Goal: Information Seeking & Learning: Find specific fact

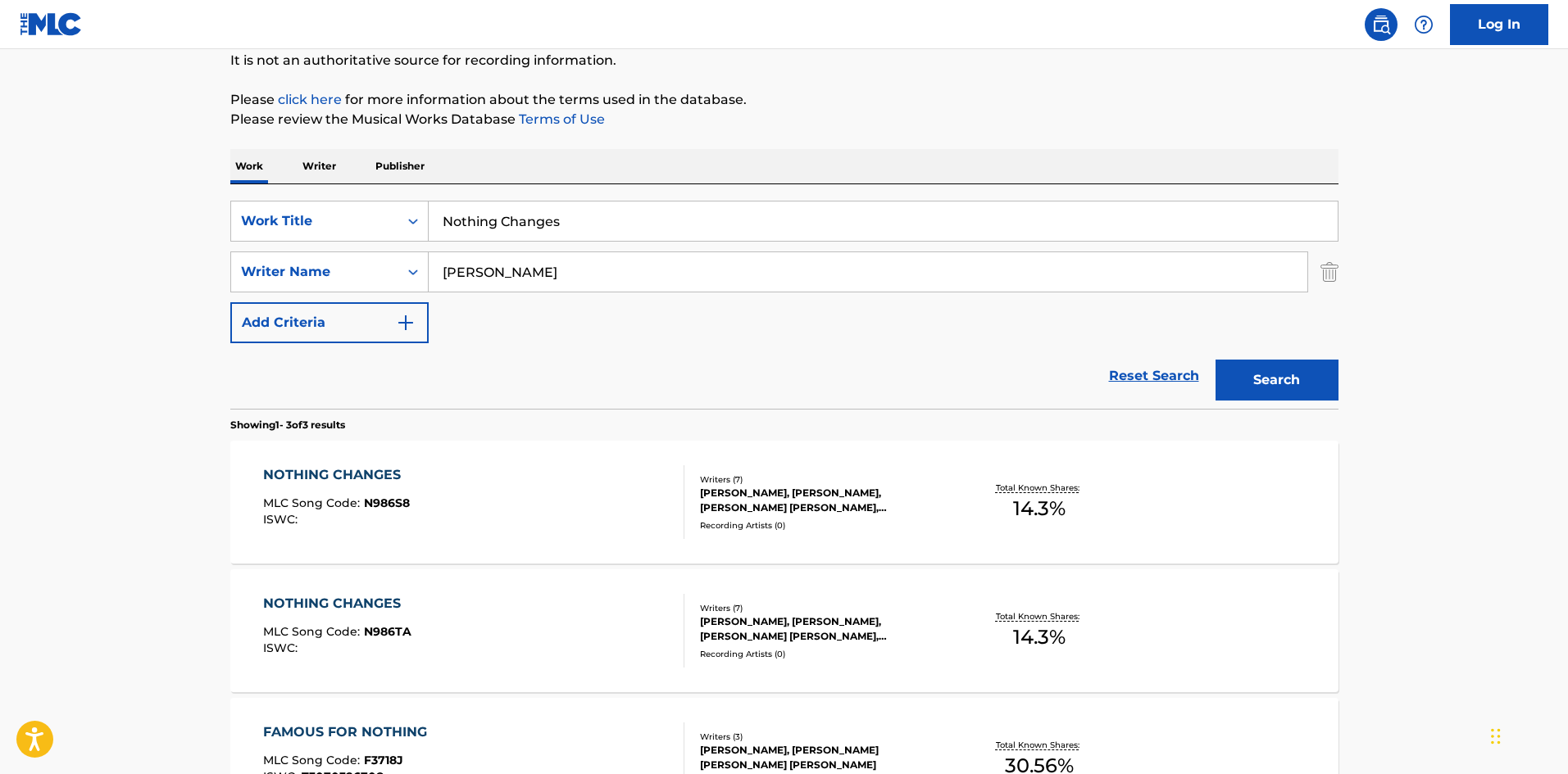
scroll to position [246, 0]
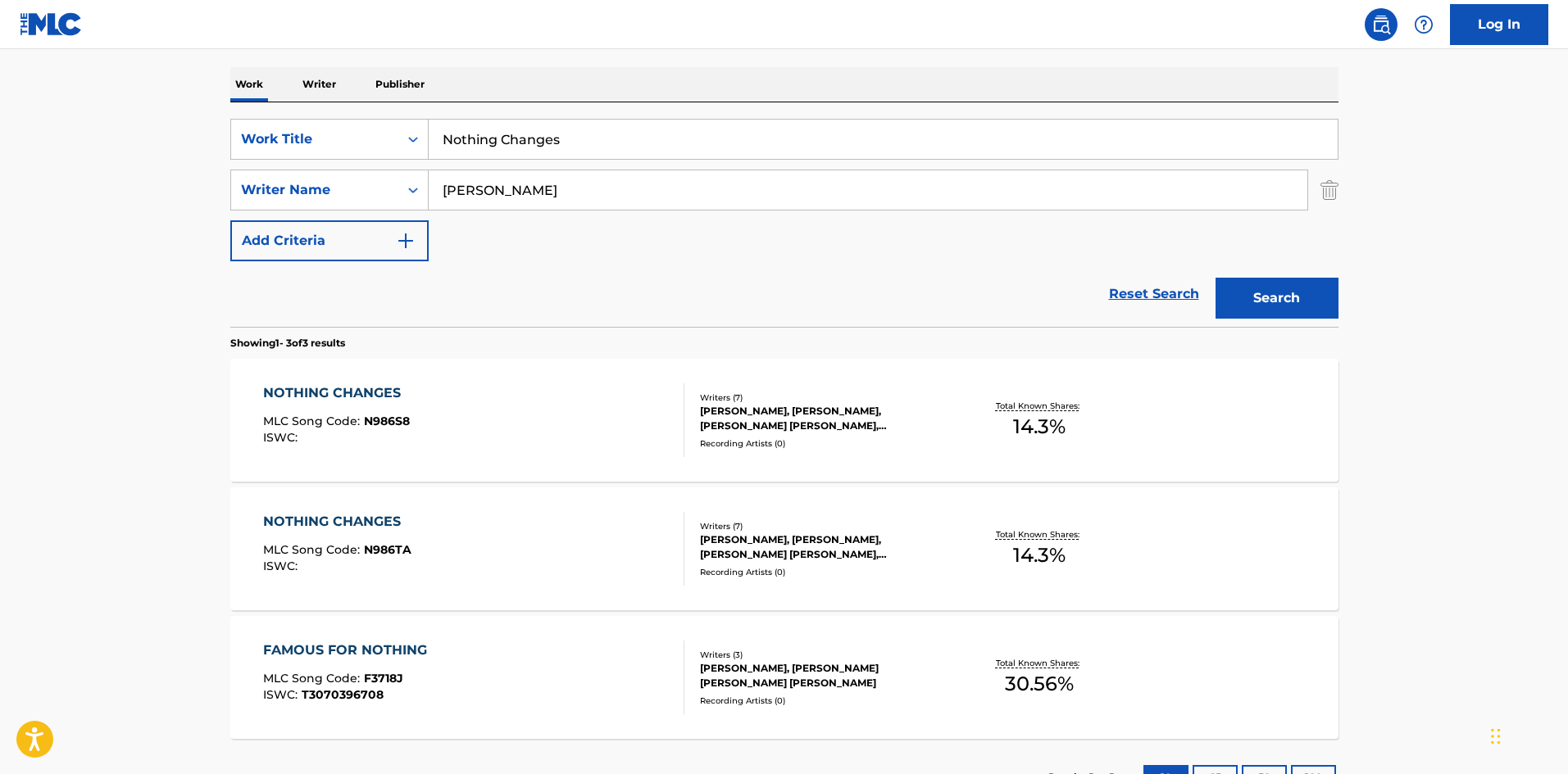
click at [377, 401] on div "NOTHING CHANGES" at bounding box center [335, 393] width 146 height 19
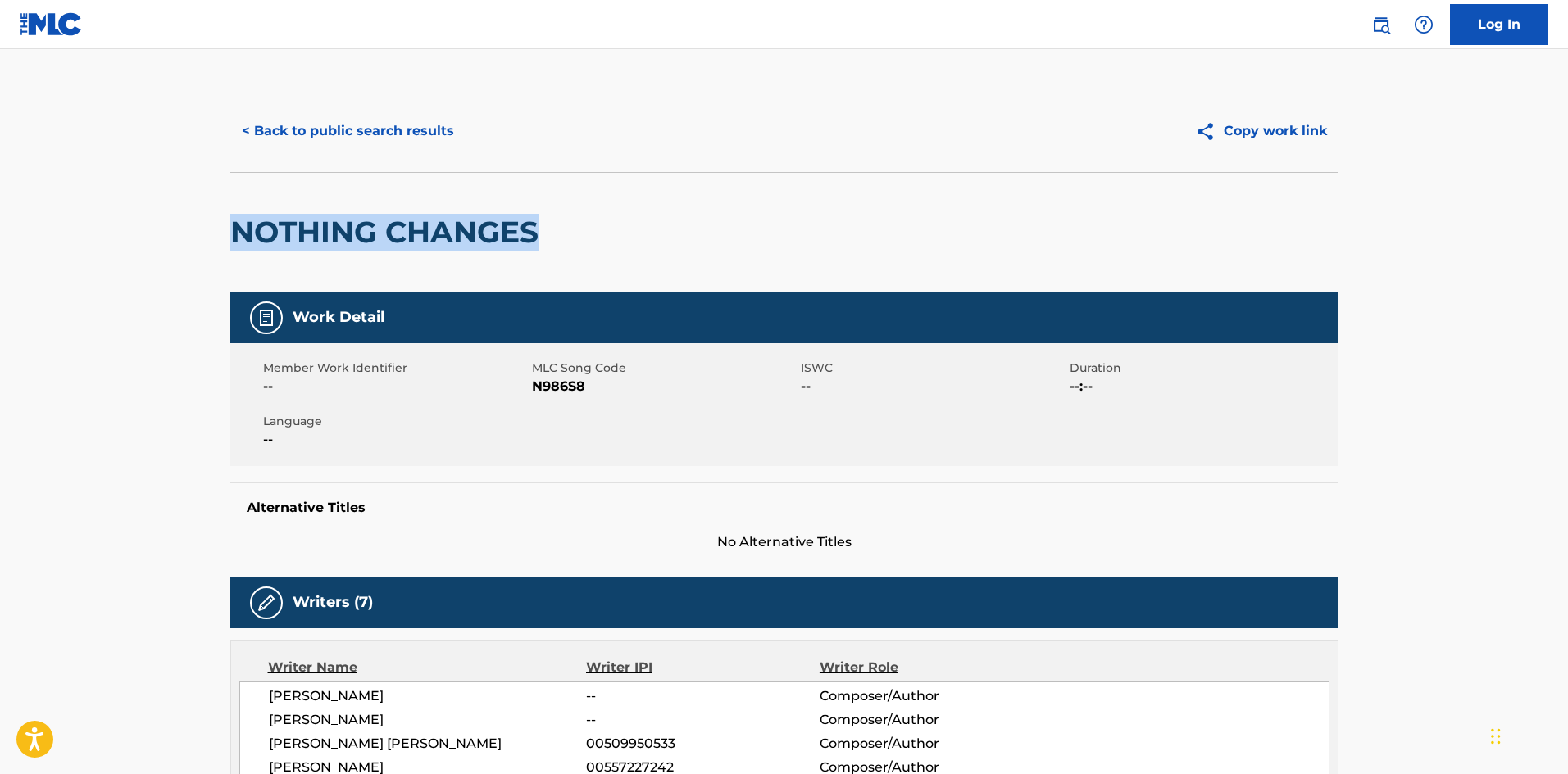
drag, startPoint x: 553, startPoint y: 233, endPoint x: 161, endPoint y: 202, distance: 393.2
click at [161, 202] on main "< Back to public search results Copy work link NOTHING CHANGES Work Detail Memb…" at bounding box center [784, 729] width 1568 height 1362
copy h2 "NOTHING CHANGES"
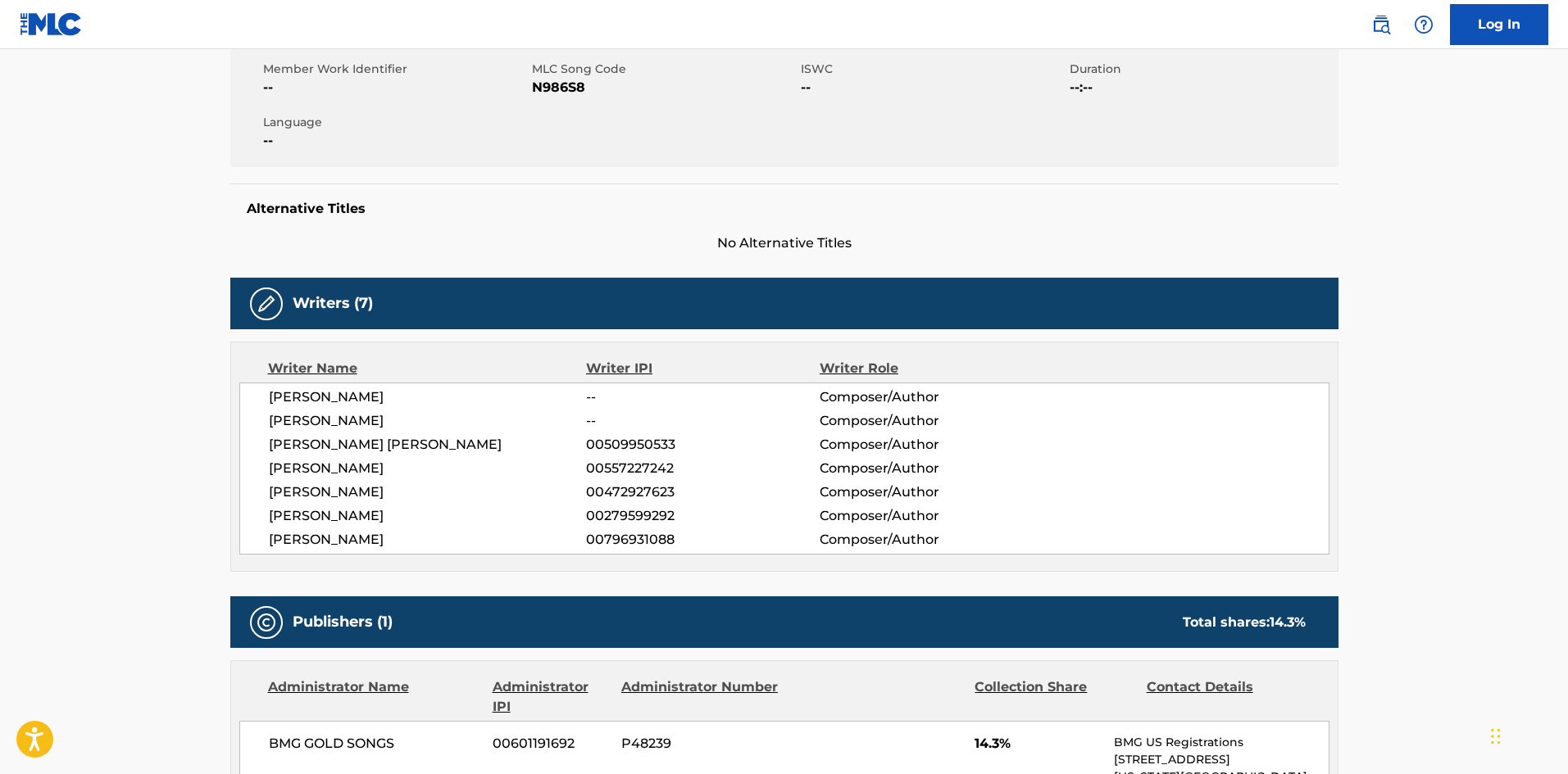
scroll to position [327, 0]
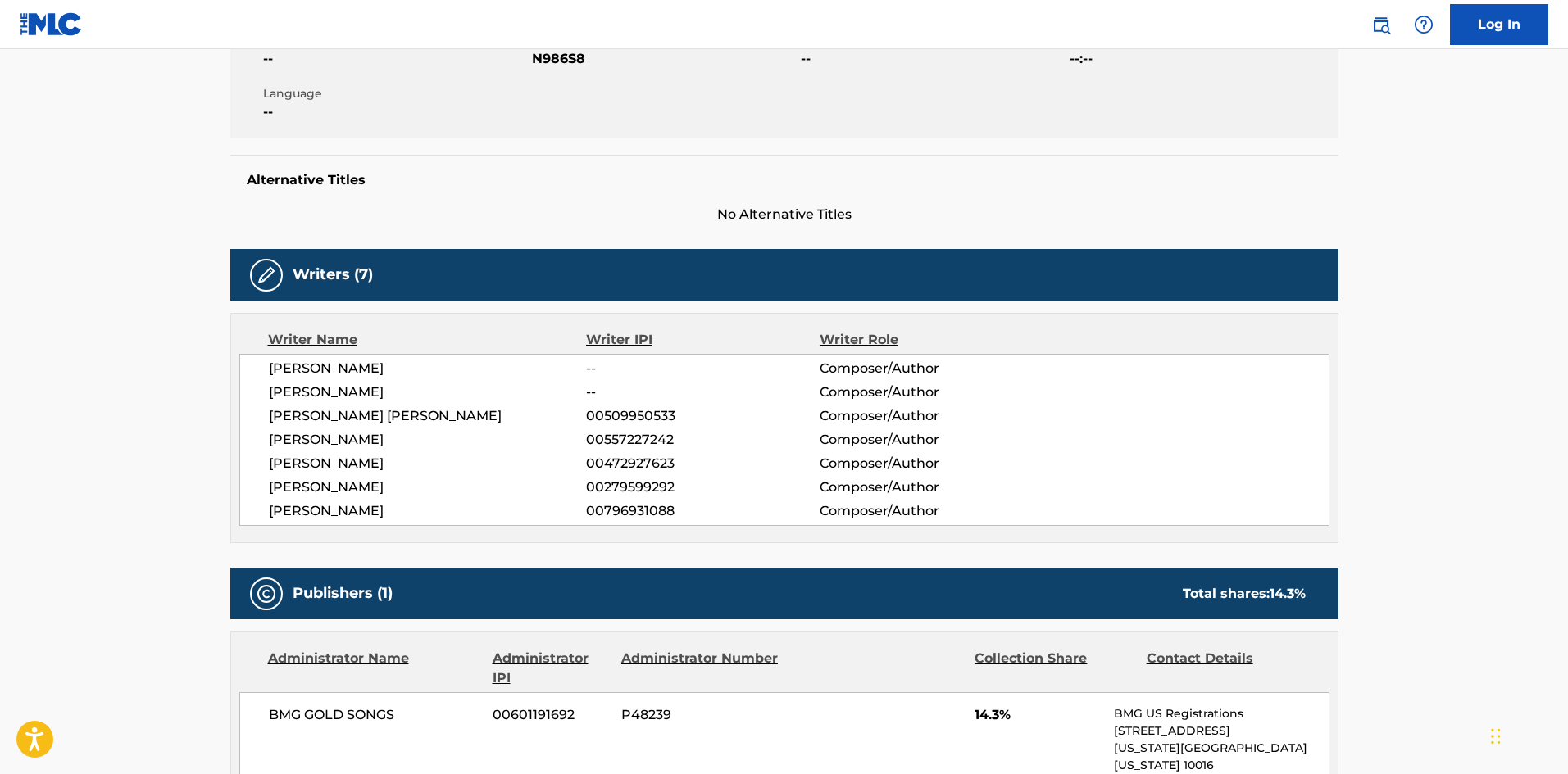
drag, startPoint x: 265, startPoint y: 489, endPoint x: 405, endPoint y: 488, distance: 140.0
click at [405, 488] on div "[PERSON_NAME] -- Composer/Author [PERSON_NAME] -- Composer/Author [PERSON_NAME]…" at bounding box center [784, 440] width 1090 height 172
copy span "[PERSON_NAME]"
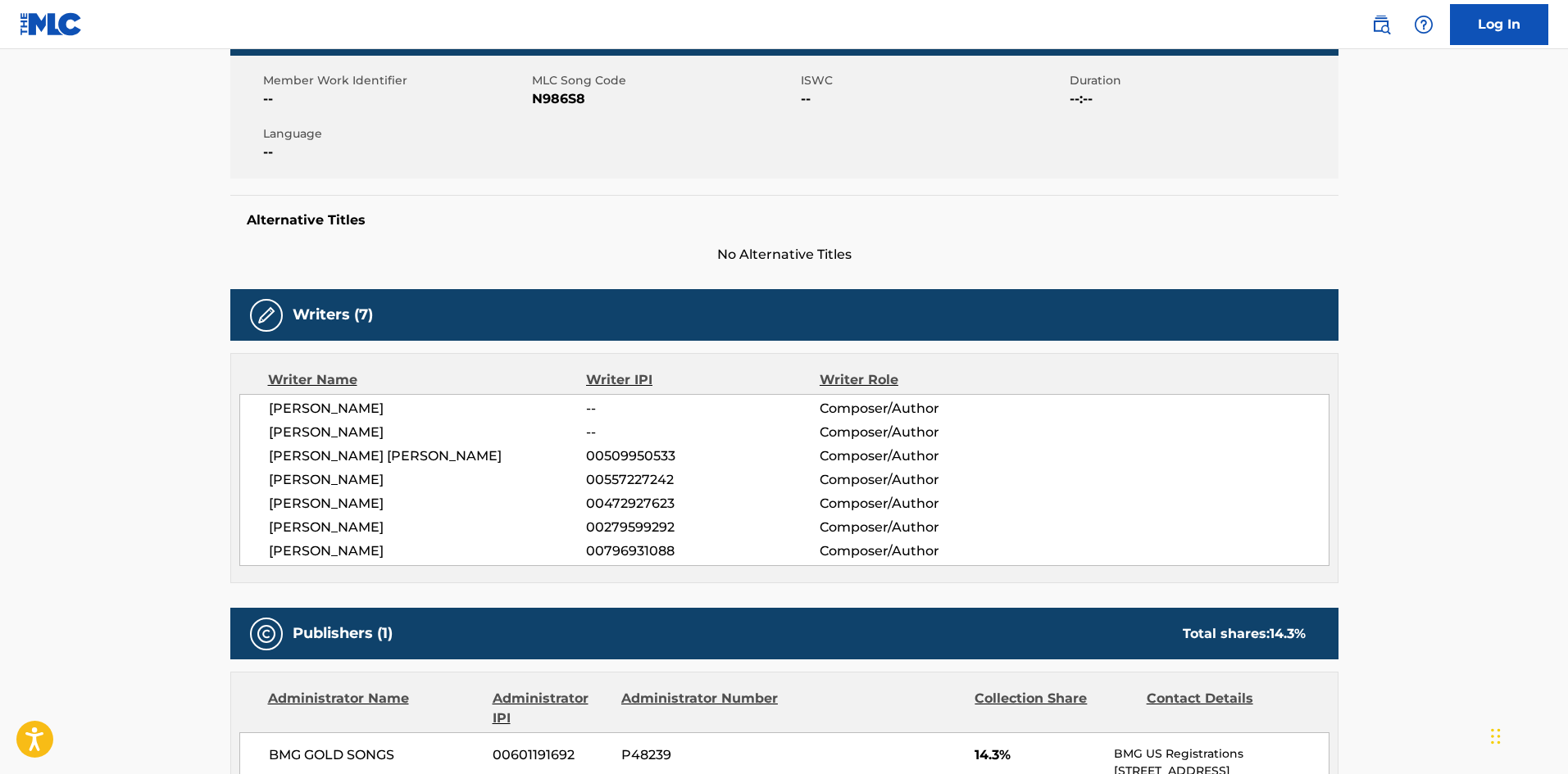
scroll to position [0, 0]
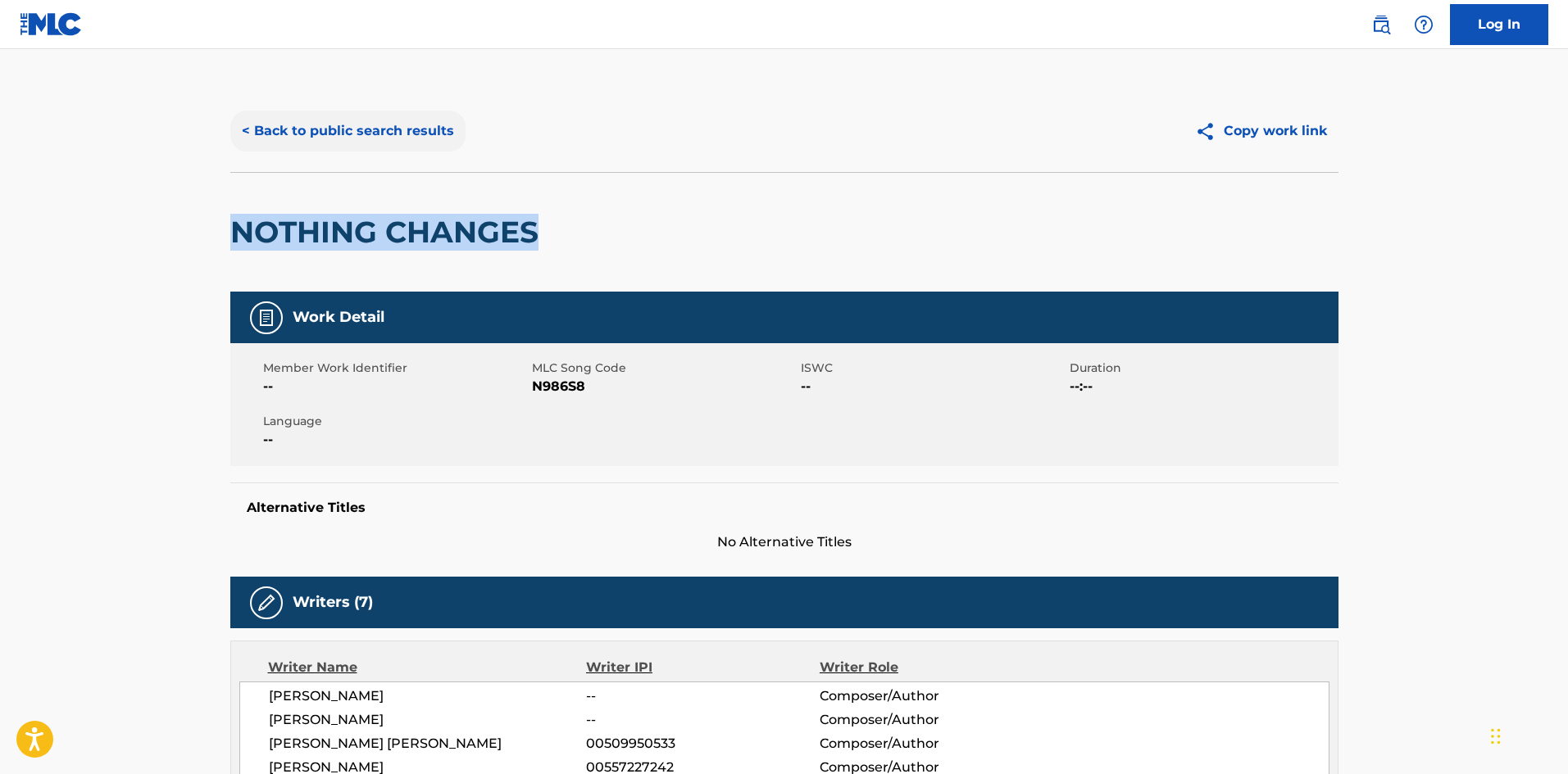
click at [297, 137] on button "< Back to public search results" at bounding box center [348, 130] width 236 height 41
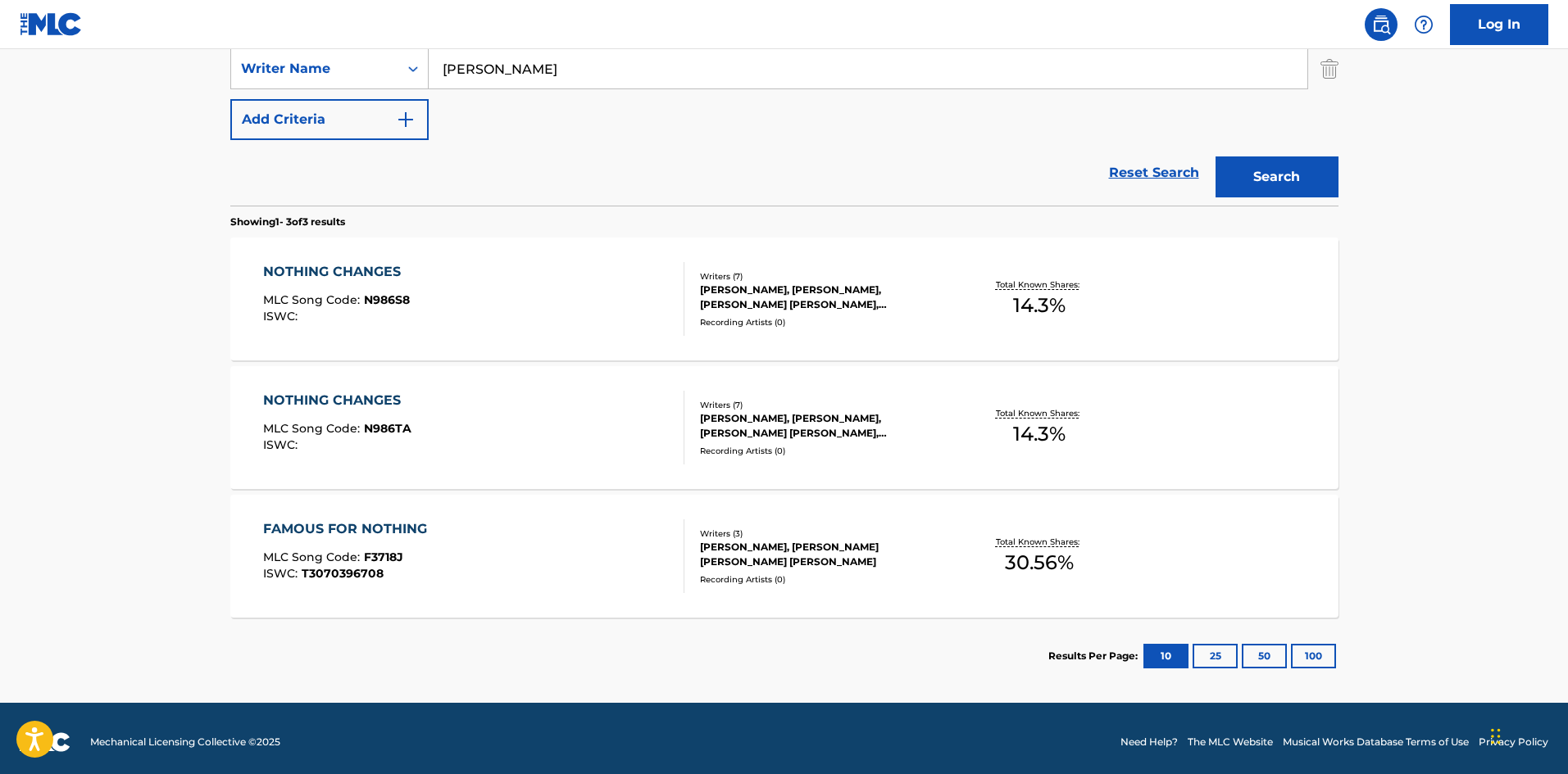
scroll to position [375, 0]
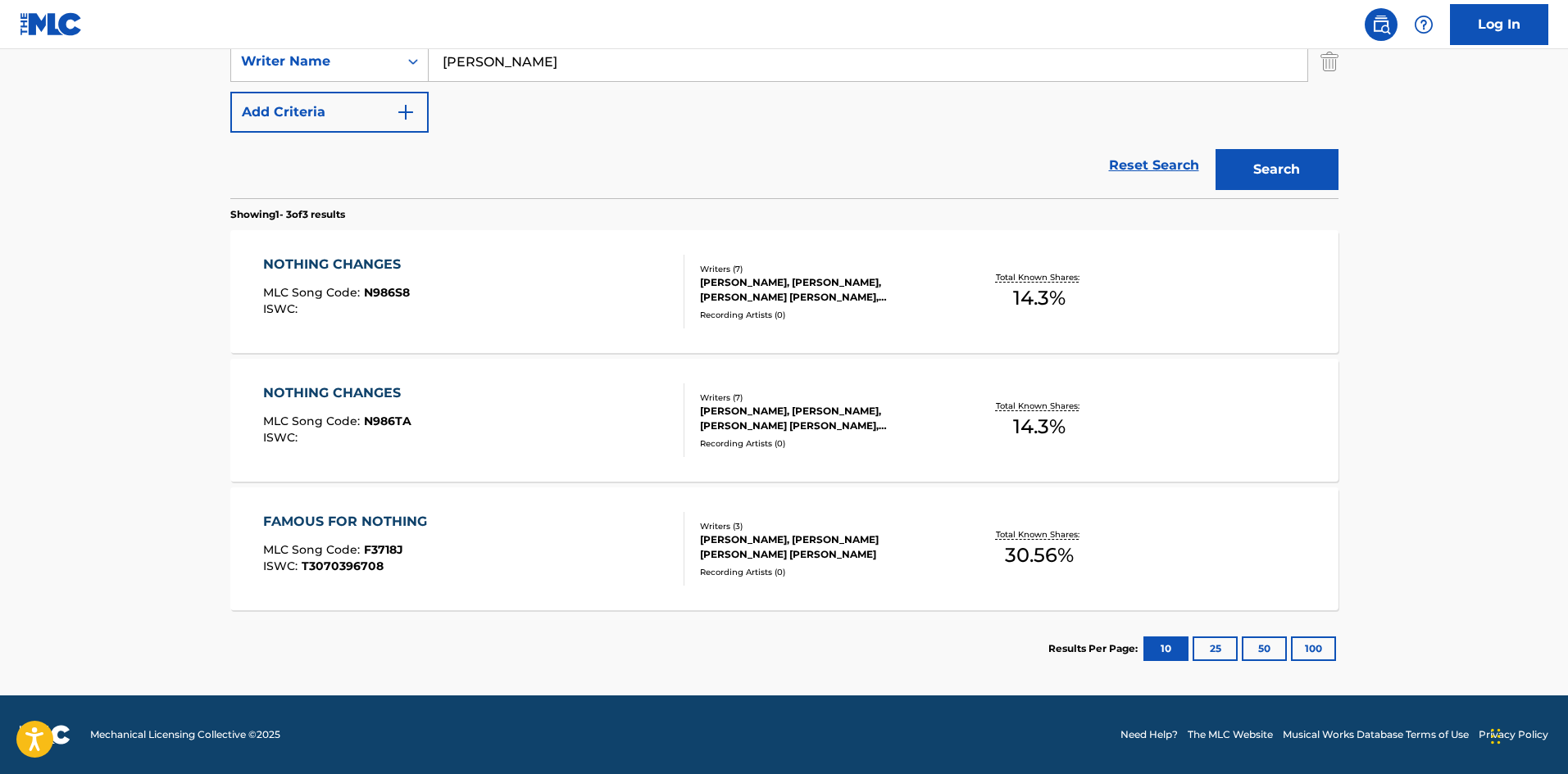
click at [438, 434] on div "NOTHING CHANGES MLC Song Code : N986TA ISWC :" at bounding box center [473, 420] width 421 height 74
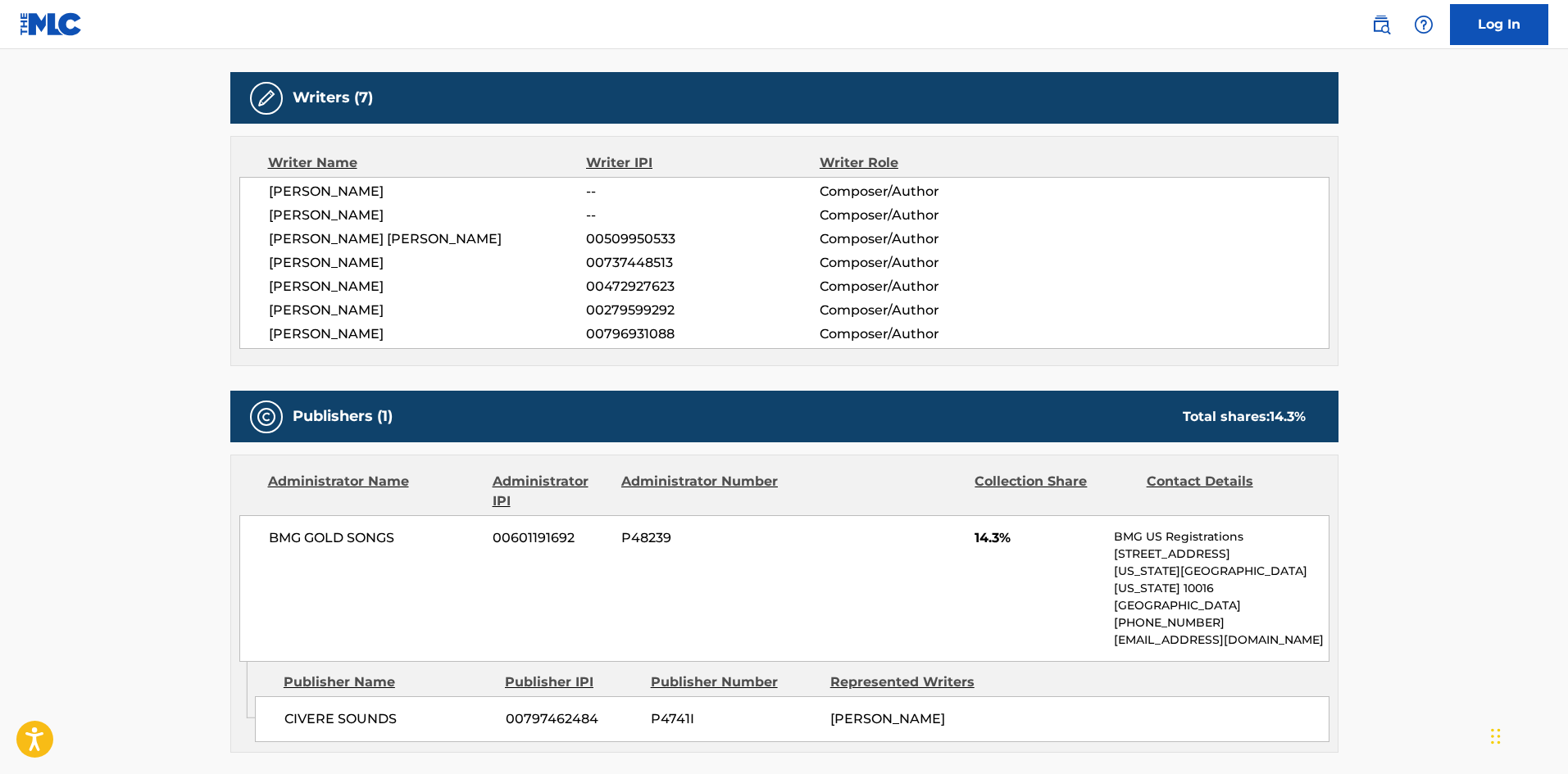
scroll to position [207, 0]
